Goal: Task Accomplishment & Management: Manage account settings

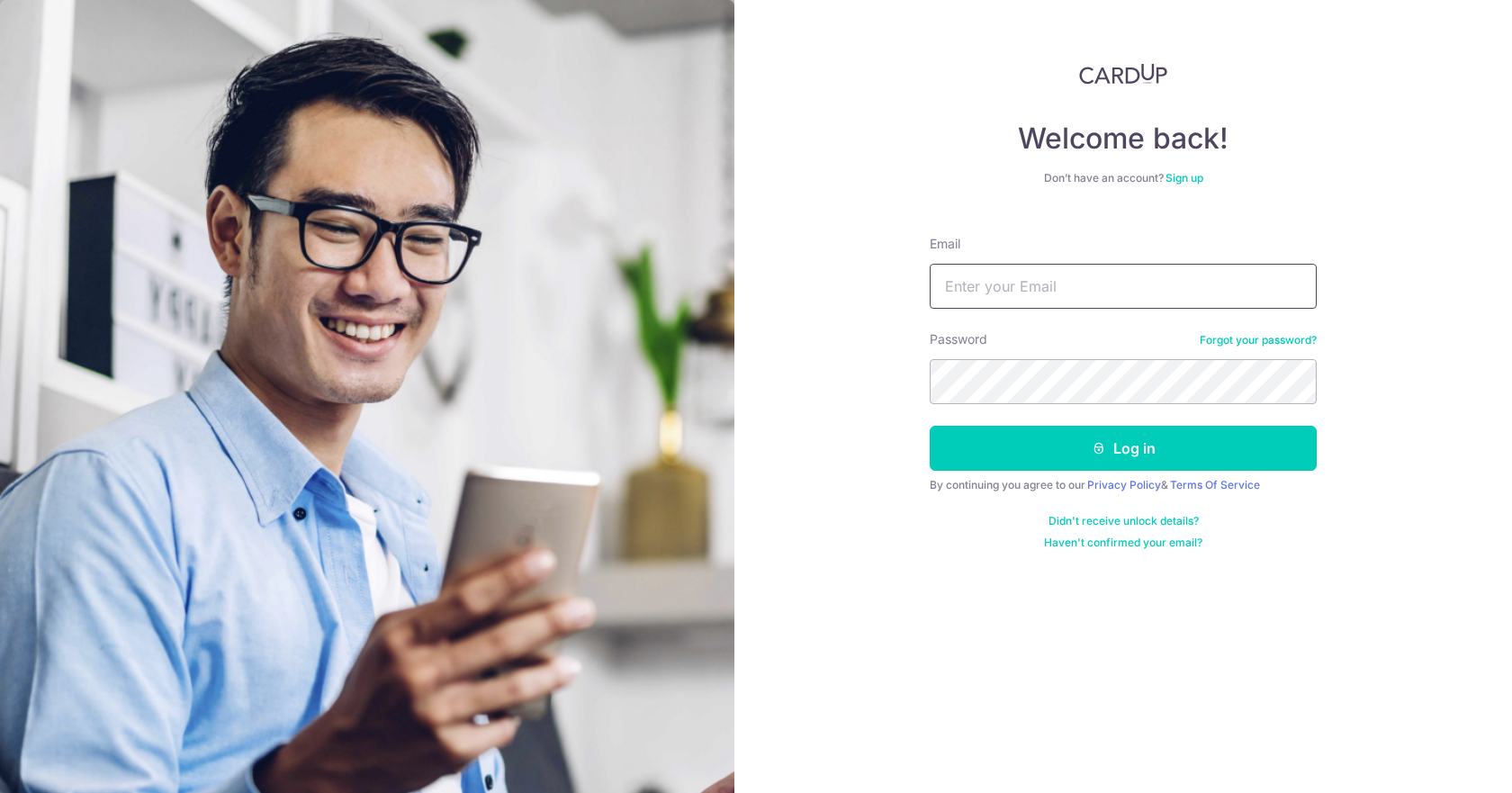
click at [964, 280] on input "Email" at bounding box center [1124, 286] width 387 height 45
type input "[EMAIL_ADDRESS][DOMAIN_NAME]"
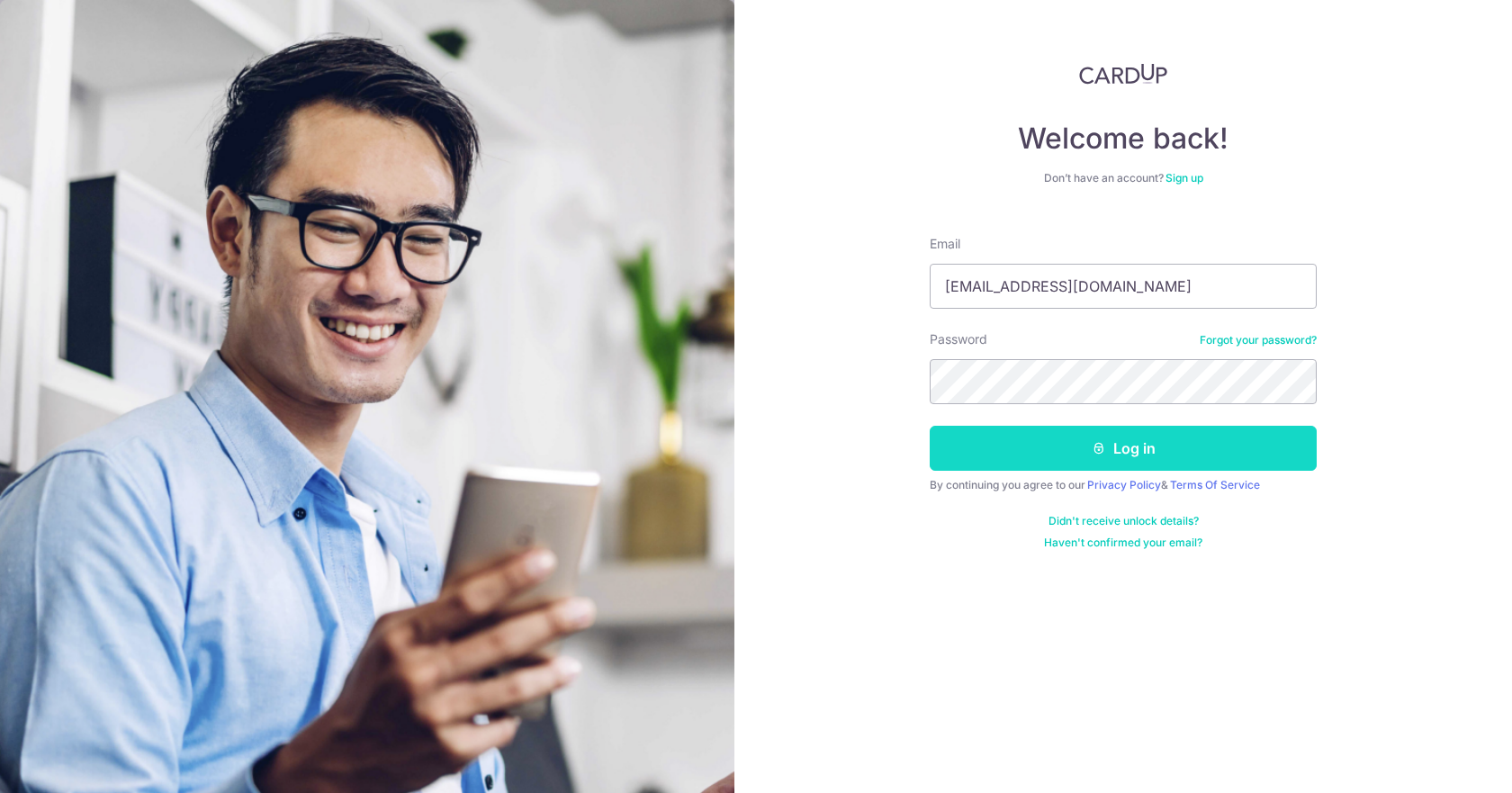
click at [968, 439] on button "Log in" at bounding box center [1124, 448] width 387 height 45
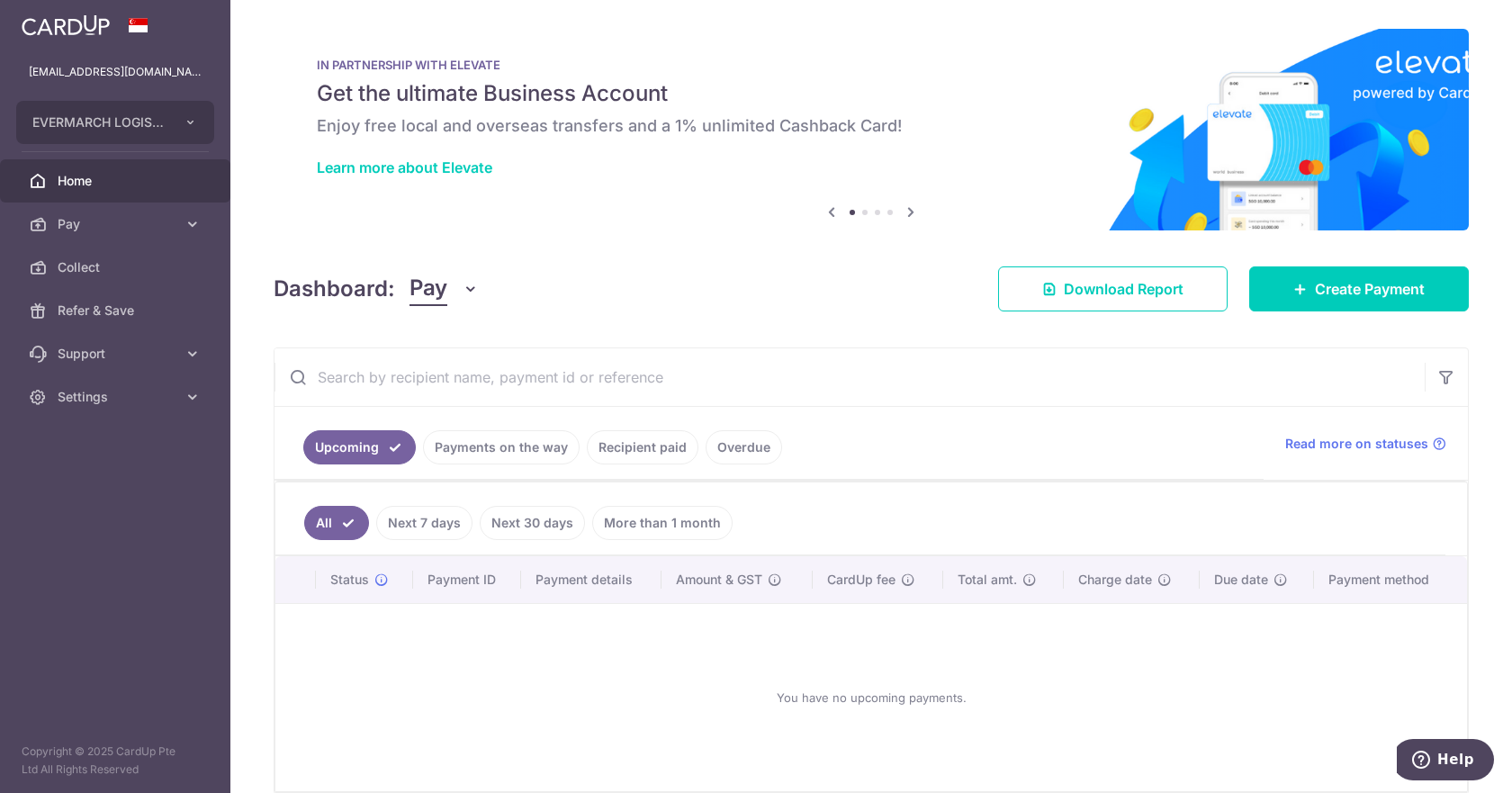
click at [488, 452] on link "Payments on the way" at bounding box center [502, 446] width 157 height 34
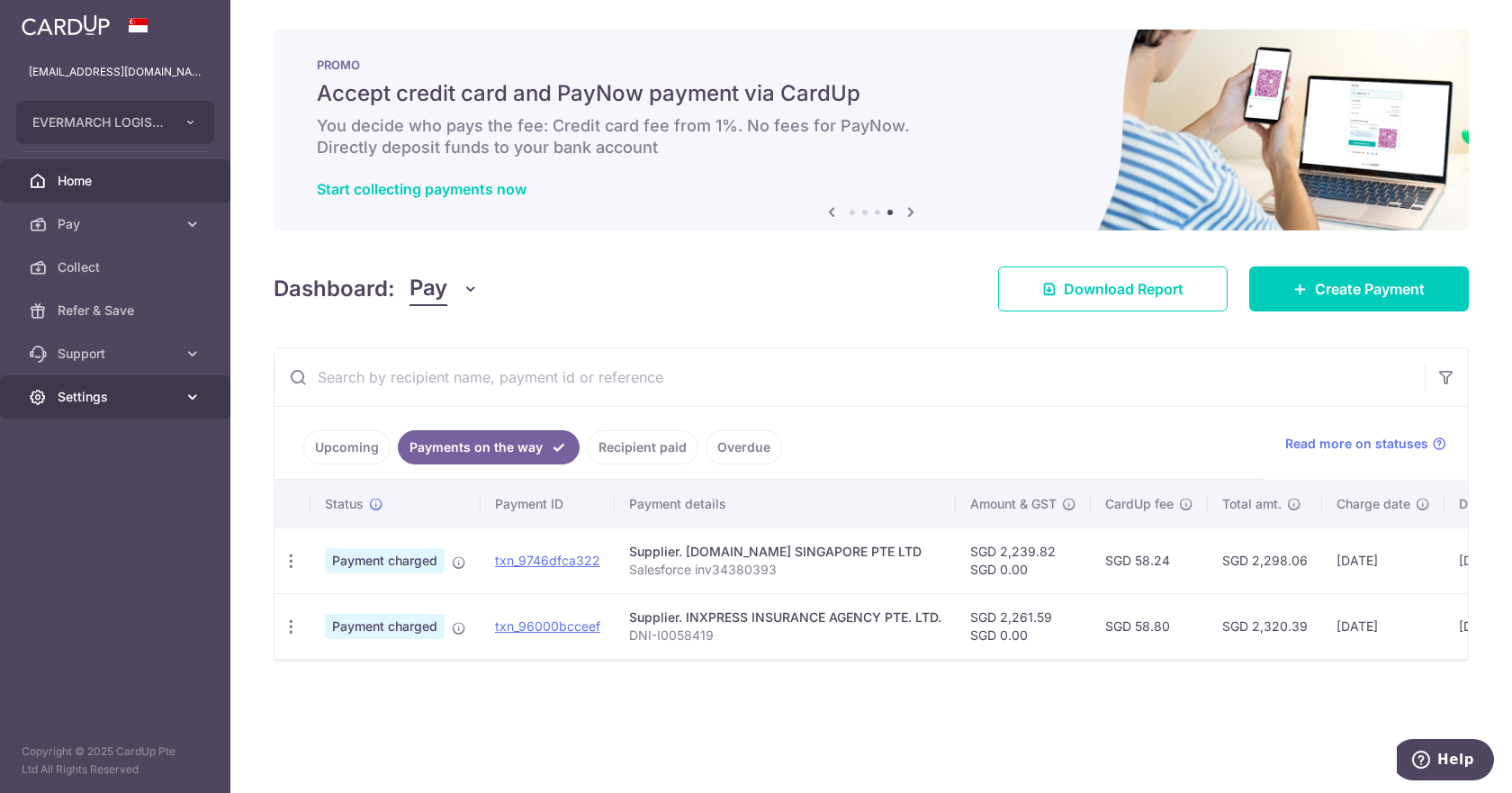
click at [175, 402] on span "Settings" at bounding box center [116, 396] width 119 height 18
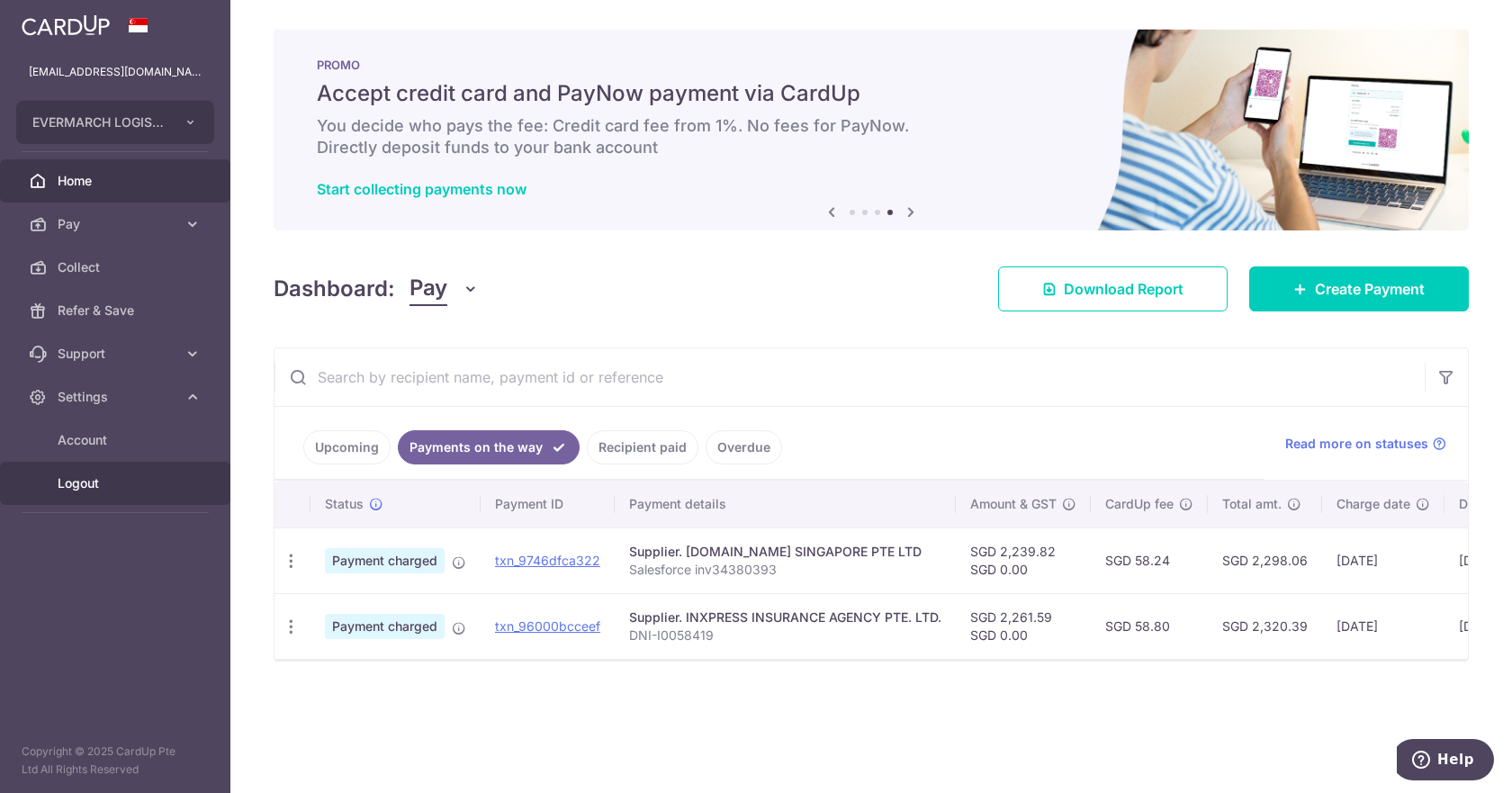
click at [97, 476] on span "Logout" at bounding box center [116, 483] width 119 height 18
